Goal: Information Seeking & Learning: Learn about a topic

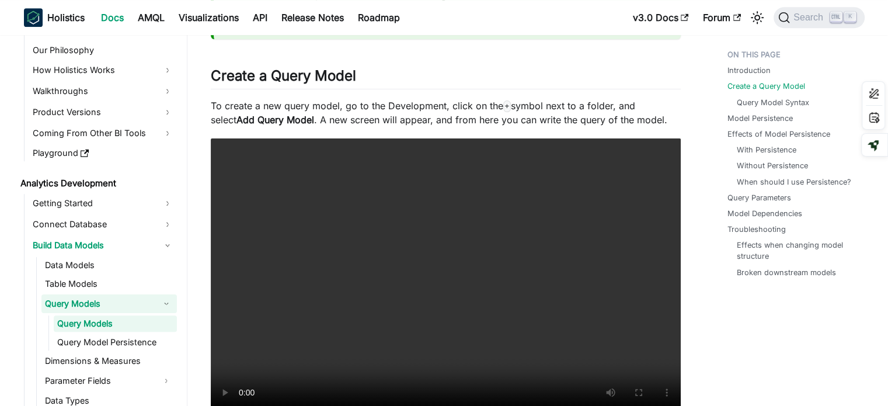
scroll to position [876, 0]
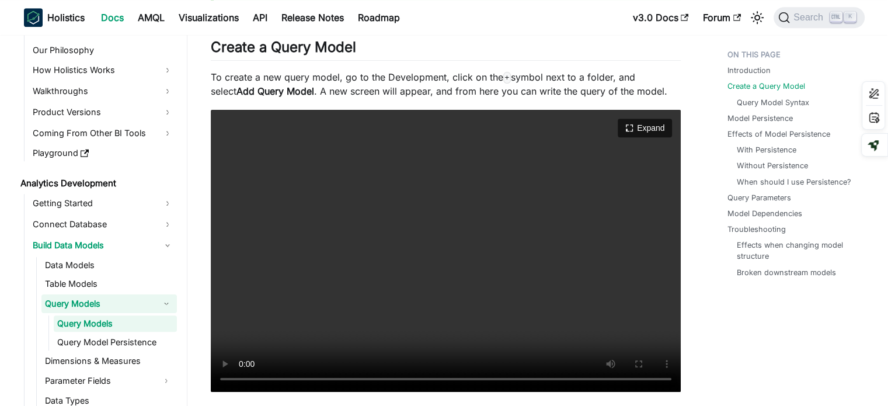
click at [370, 277] on video "Your browser does not support embedding video, but you can download it ." at bounding box center [446, 251] width 470 height 282
click at [433, 310] on video "Your browser does not support embedding video, but you can download it ." at bounding box center [446, 251] width 470 height 282
click at [432, 305] on video "Your browser does not support embedding video, but you can download it ." at bounding box center [446, 251] width 470 height 282
click at [496, 269] on video "Your browser does not support embedding video, but you can download it ." at bounding box center [446, 251] width 470 height 282
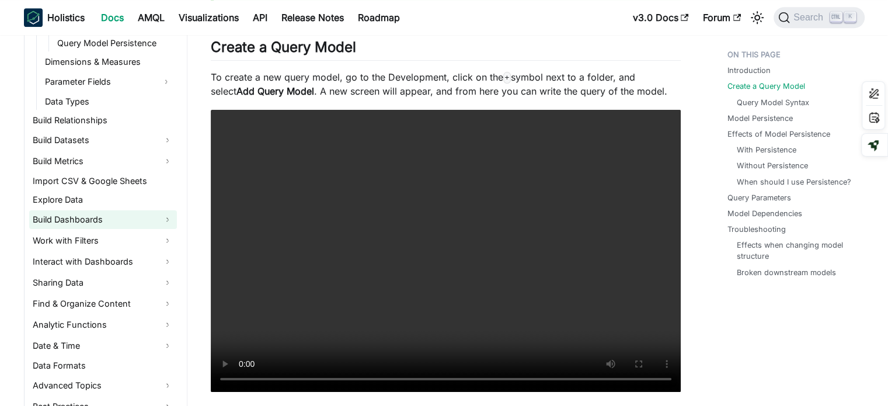
scroll to position [399, 0]
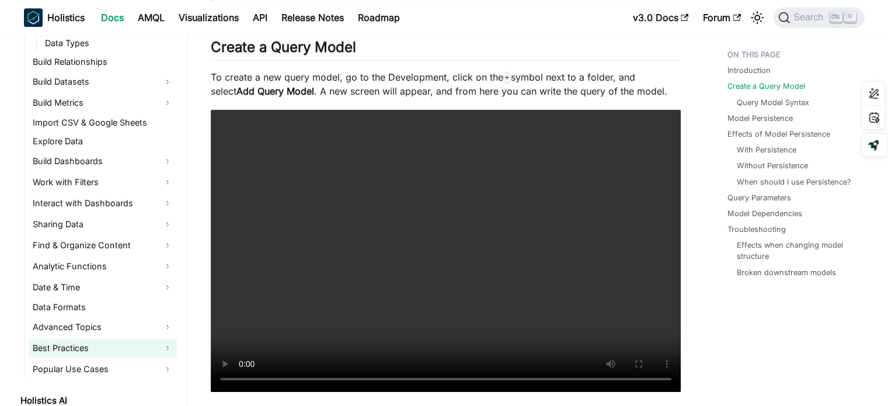
click at [125, 342] on link "Best Practices" at bounding box center [103, 348] width 148 height 19
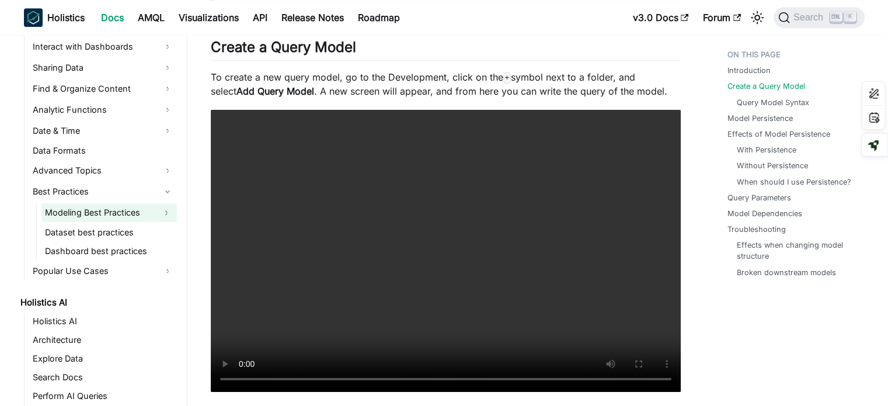
scroll to position [633, 0]
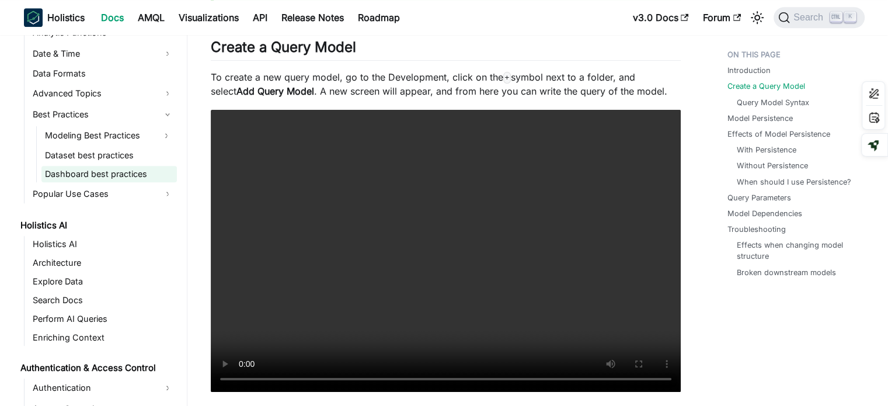
click at [110, 178] on link "Dashboard best practices" at bounding box center [108, 174] width 135 height 16
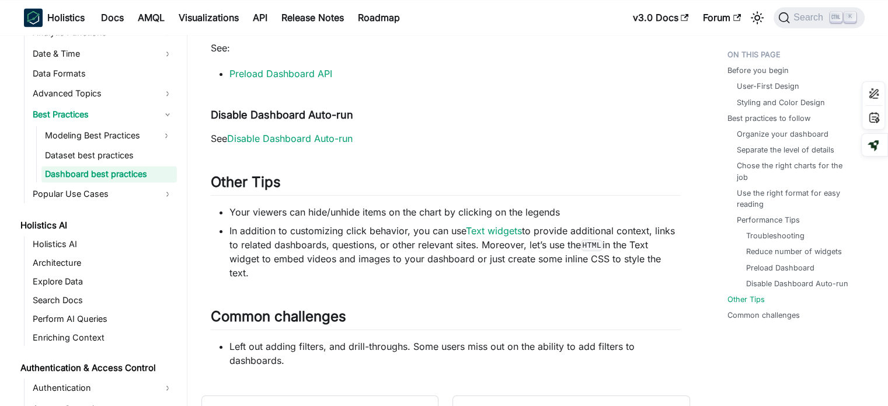
scroll to position [1811, 0]
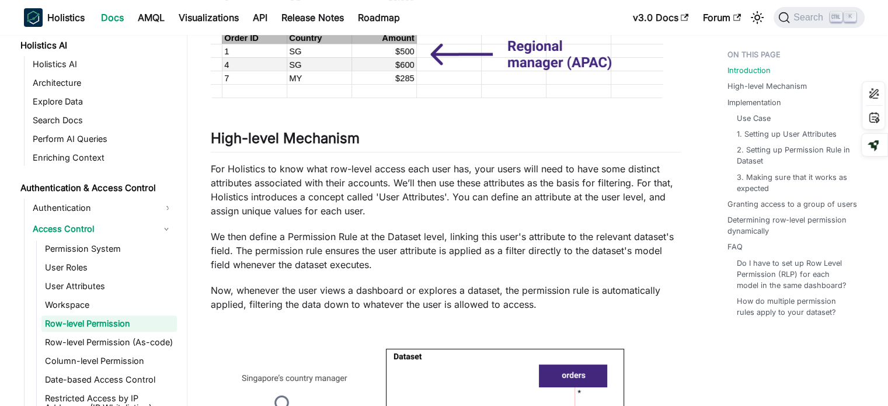
scroll to position [642, 0]
